Goal: Task Accomplishment & Management: Use online tool/utility

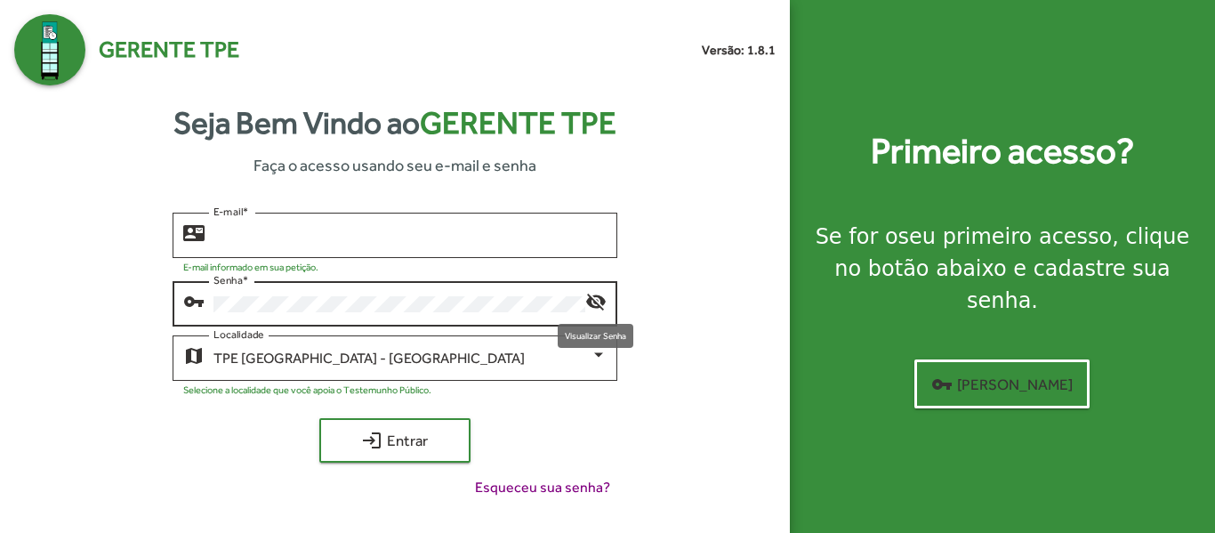
type input "**********"
click at [592, 304] on mat-icon "visibility_off" at bounding box center [595, 300] width 21 height 21
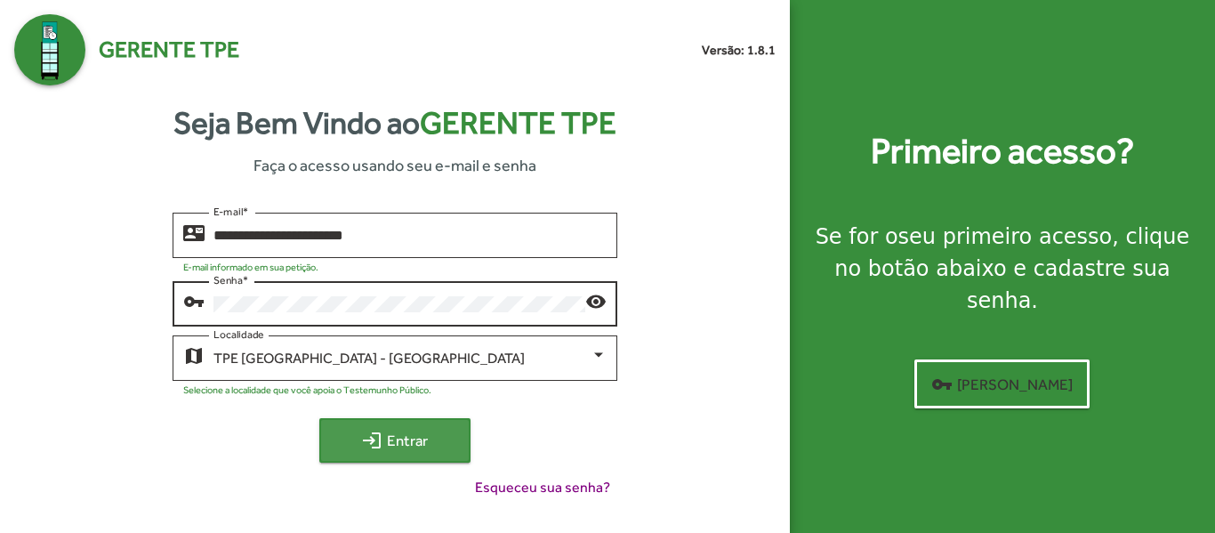
drag, startPoint x: 400, startPoint y: 441, endPoint x: 364, endPoint y: 438, distance: 36.6
click at [364, 438] on mat-icon "login" at bounding box center [371, 439] width 21 height 21
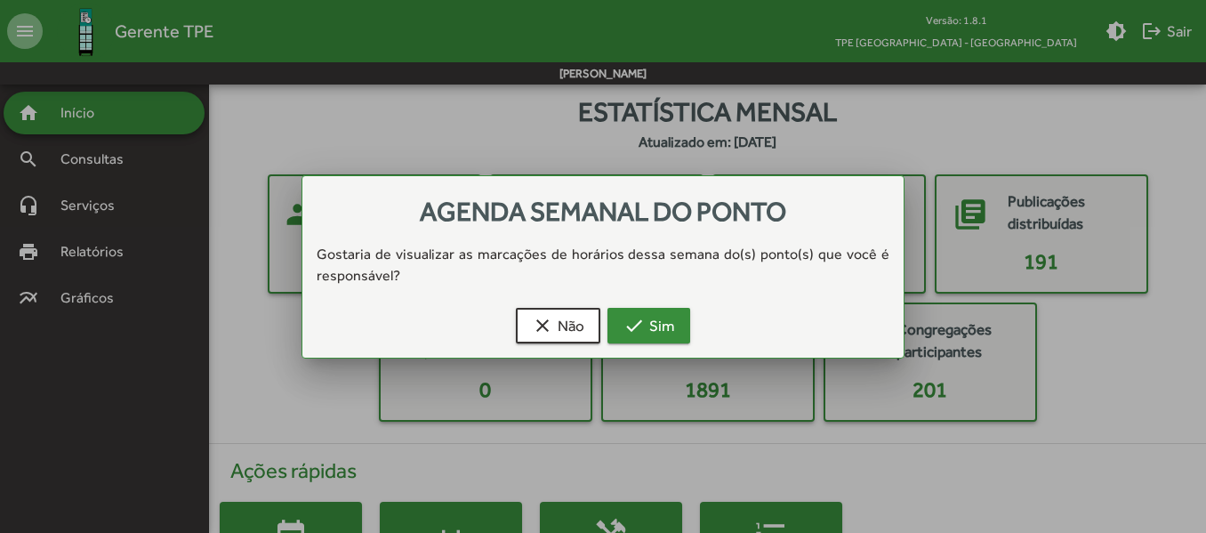
click at [641, 323] on mat-icon "check" at bounding box center [633, 325] width 21 height 21
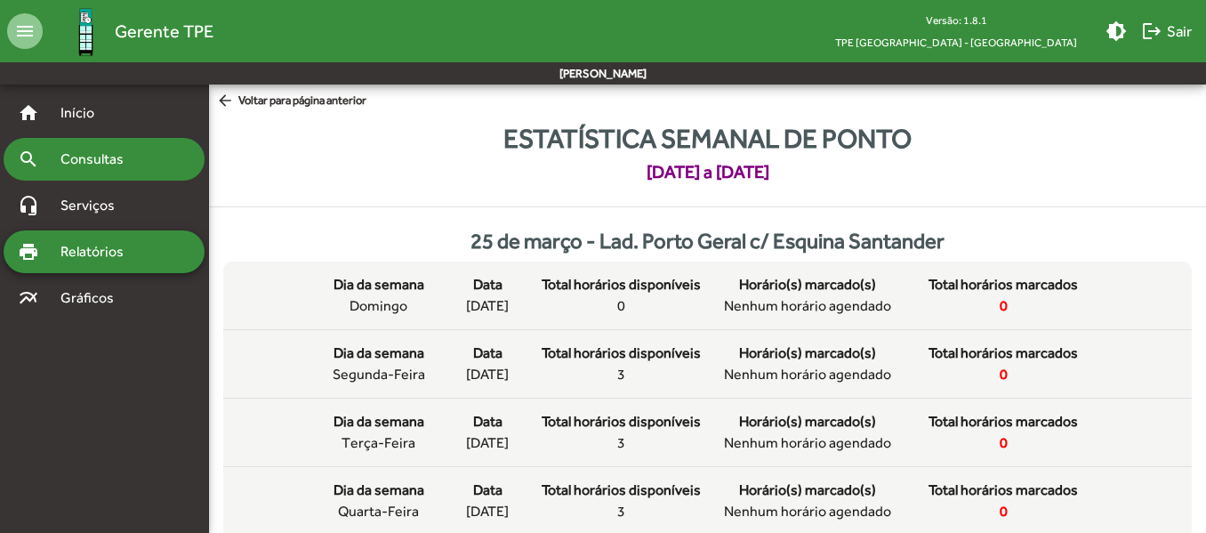
click at [101, 150] on span "Consultas" at bounding box center [98, 158] width 97 height 21
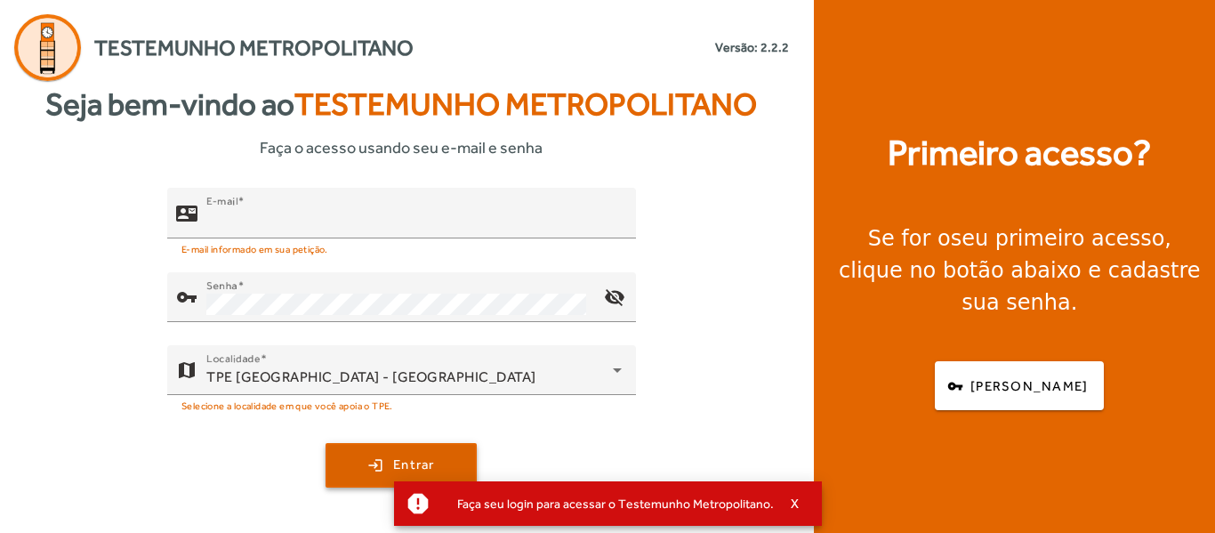
type input "**********"
click at [408, 451] on span "submit" at bounding box center [401, 465] width 148 height 43
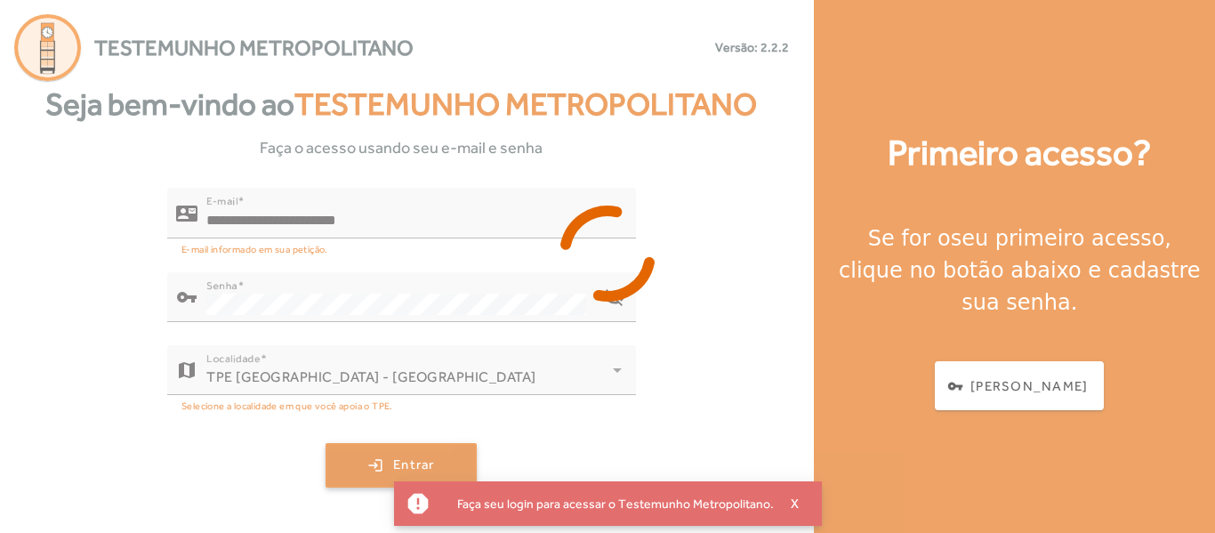
click at [408, 451] on div at bounding box center [607, 266] width 1215 height 533
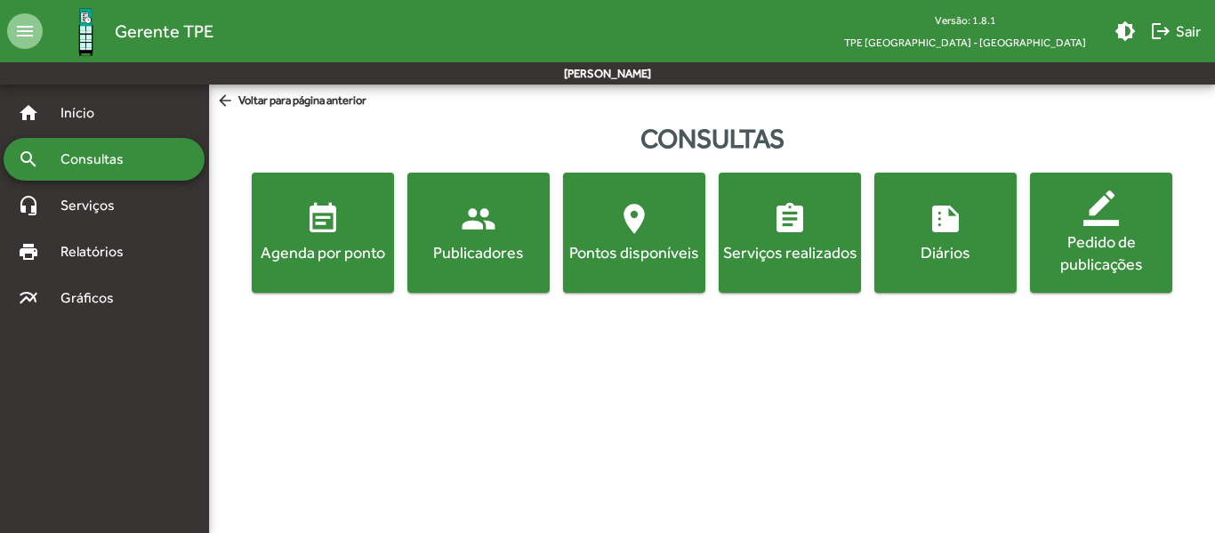
click at [312, 221] on mat-icon "event_note" at bounding box center [323, 219] width 36 height 36
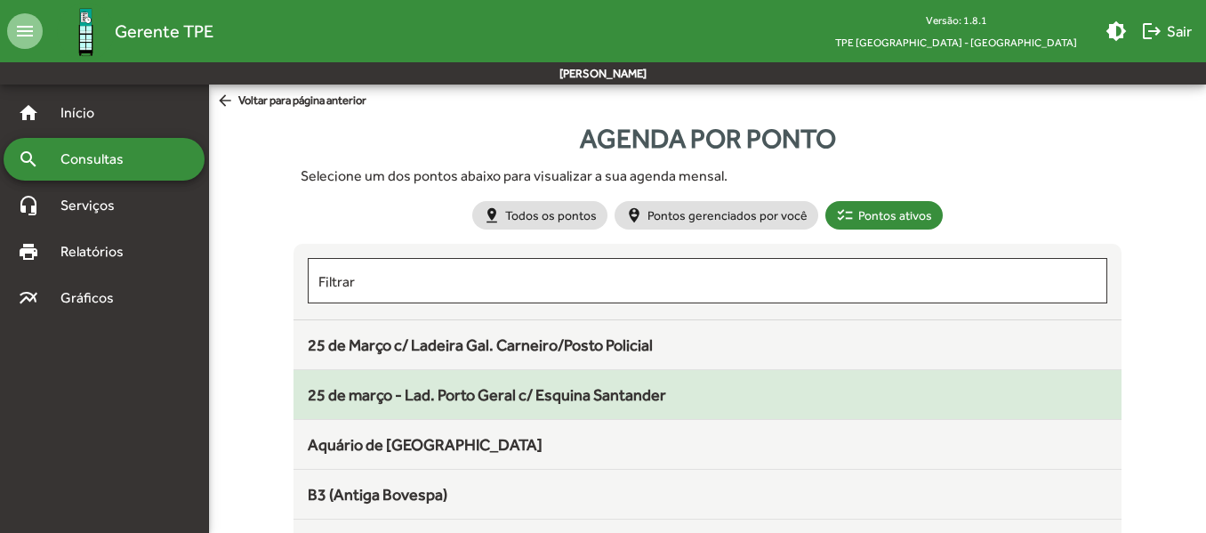
click at [466, 392] on span "25 de março - Lad. Porto Geral c/ Esquina Santander" at bounding box center [487, 394] width 358 height 19
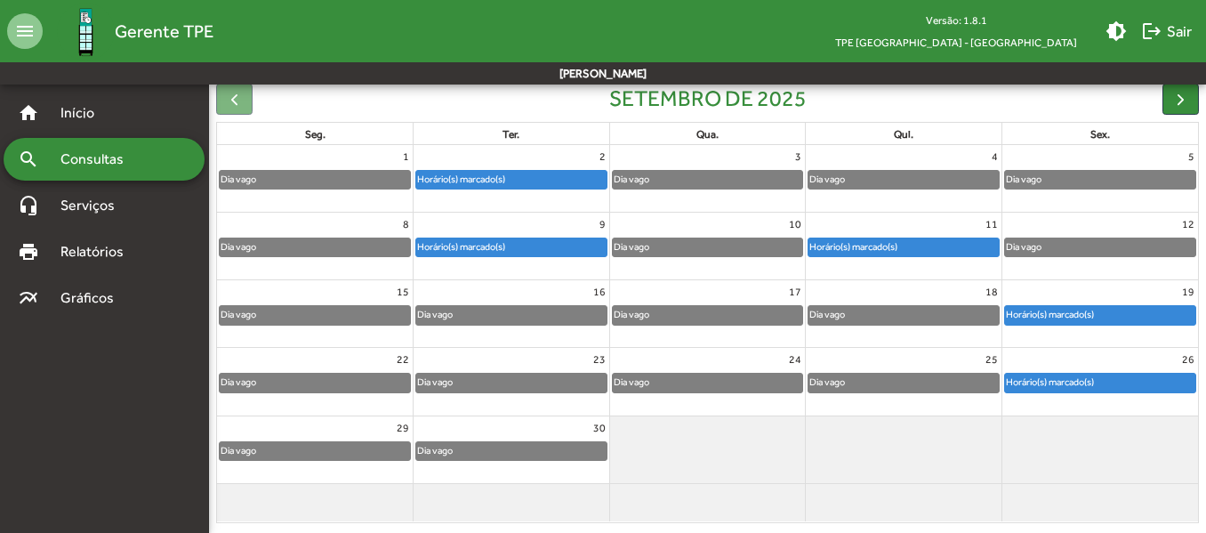
scroll to position [204, 0]
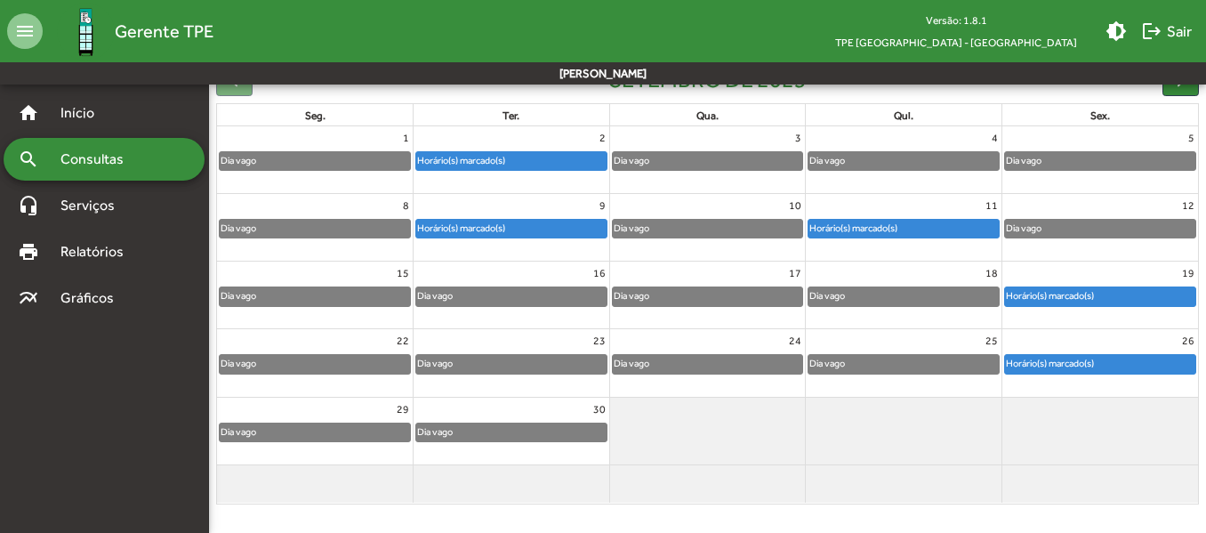
click at [362, 426] on div "Dia vago" at bounding box center [315, 432] width 190 height 18
